Goal: Transaction & Acquisition: Download file/media

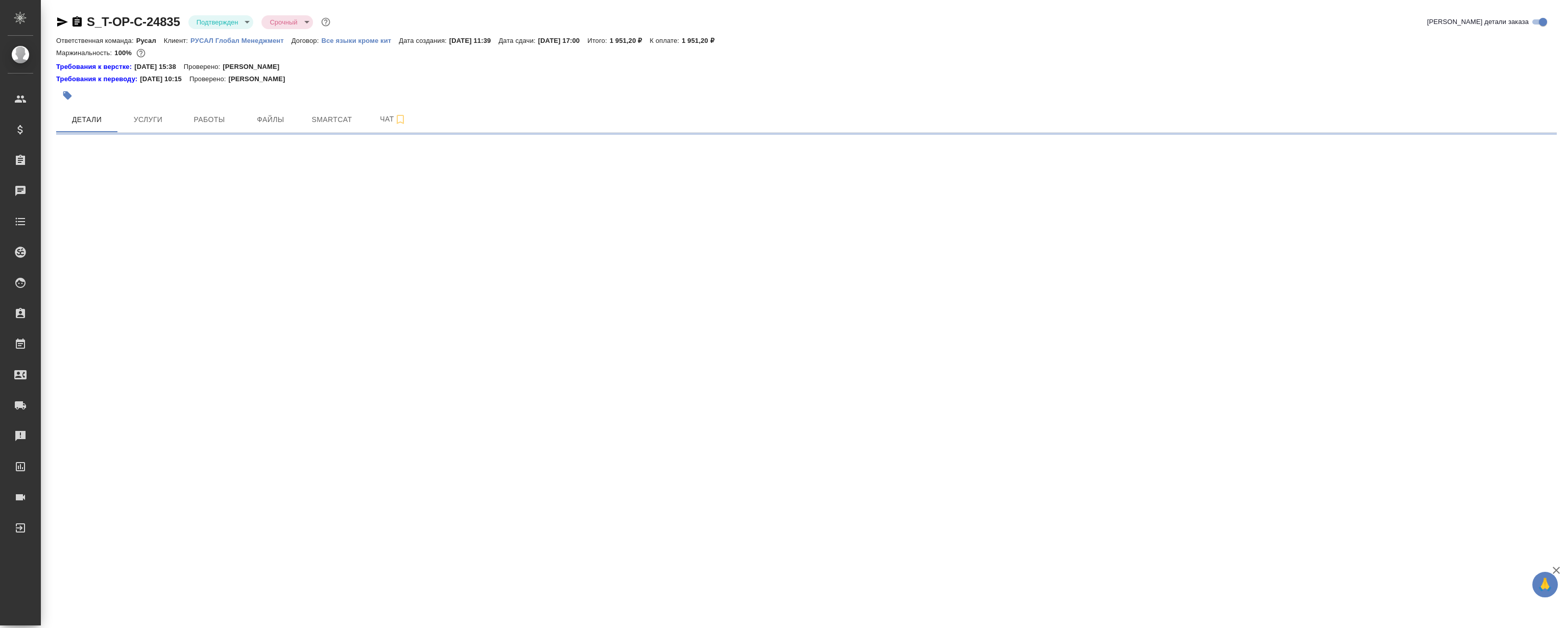
select select "RU"
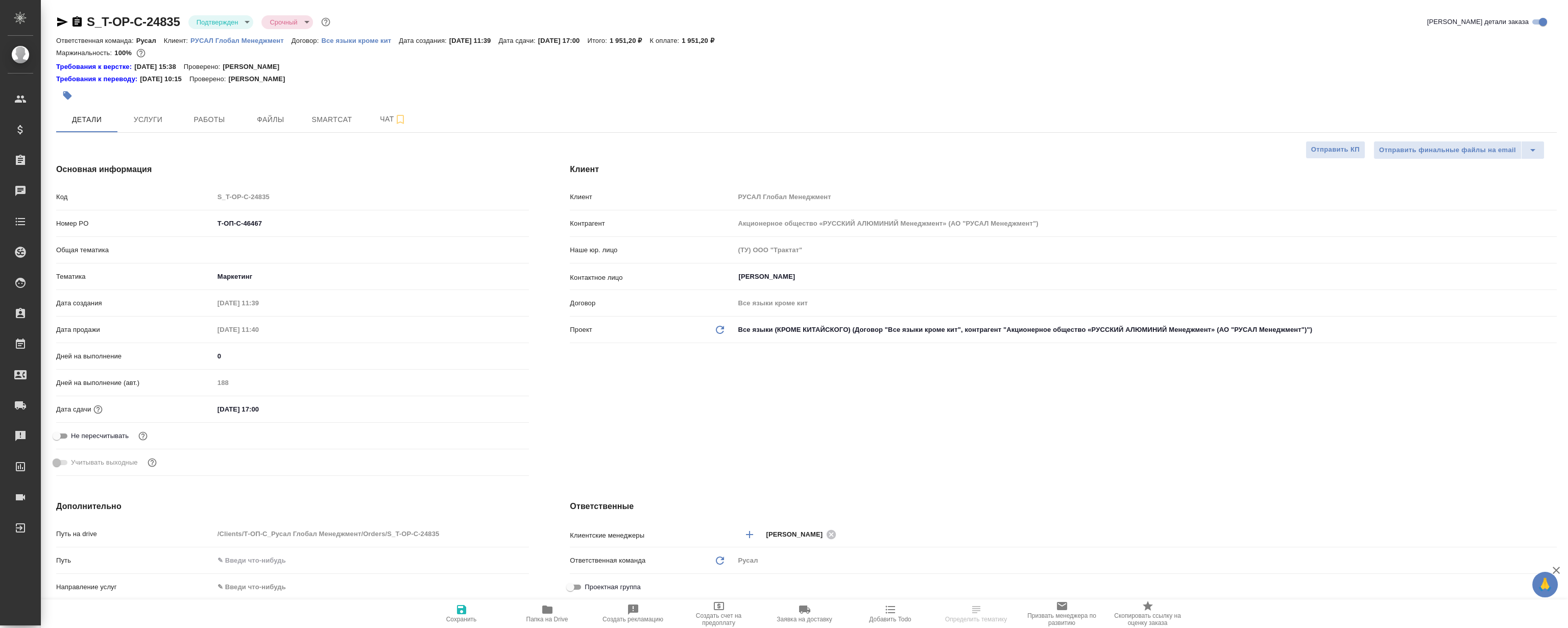
type textarea "x"
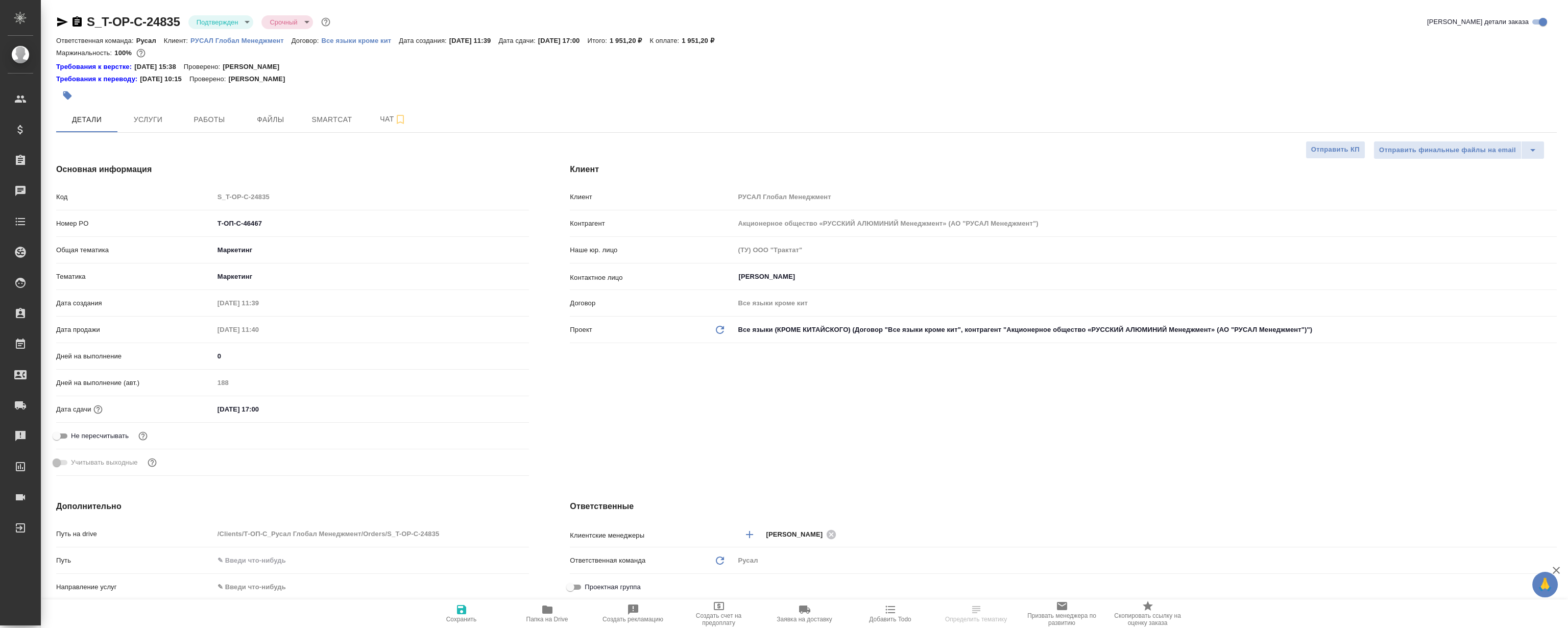
type textarea "x"
click at [266, 107] on button "Файлы" at bounding box center [270, 119] width 61 height 25
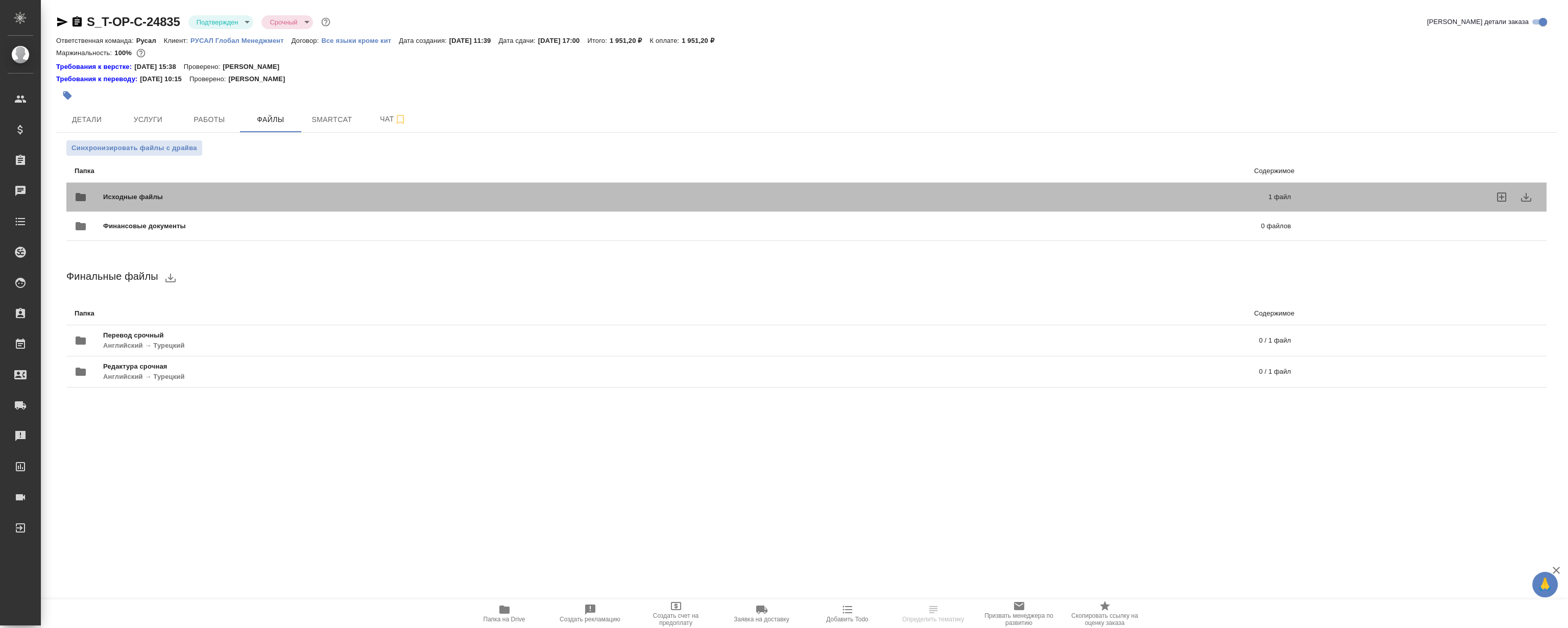
click at [353, 188] on div "Исходные файлы 1 файл" at bounding box center [682, 197] width 1216 height 25
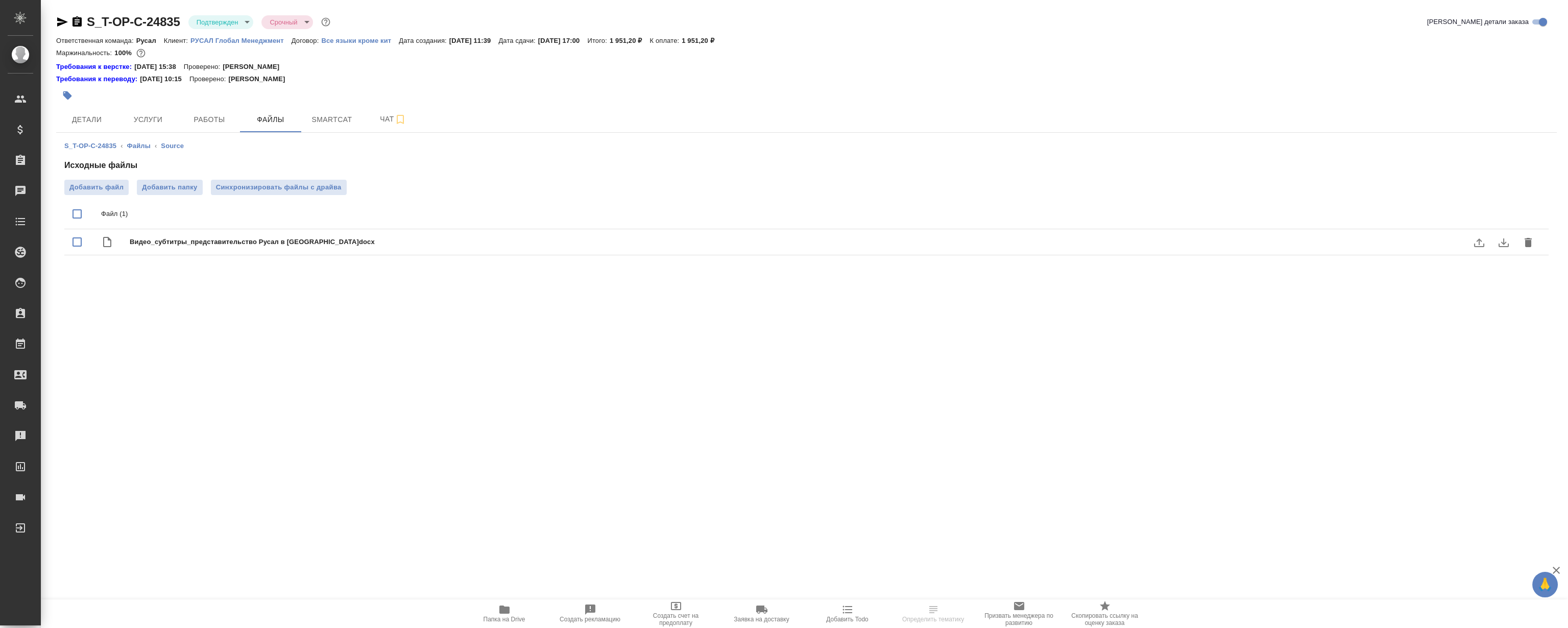
click at [1504, 241] on icon "download" at bounding box center [1504, 242] width 12 height 12
